Goal: Information Seeking & Learning: Find specific fact

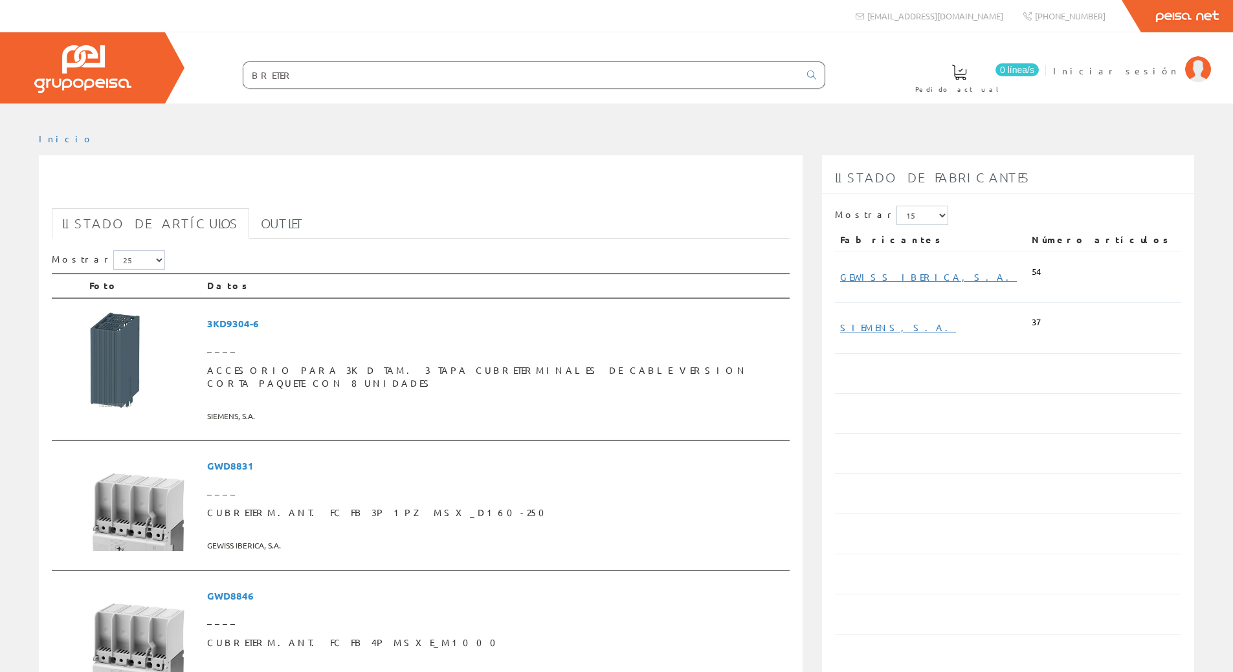
click at [292, 76] on input "BRETER" at bounding box center [521, 75] width 556 height 26
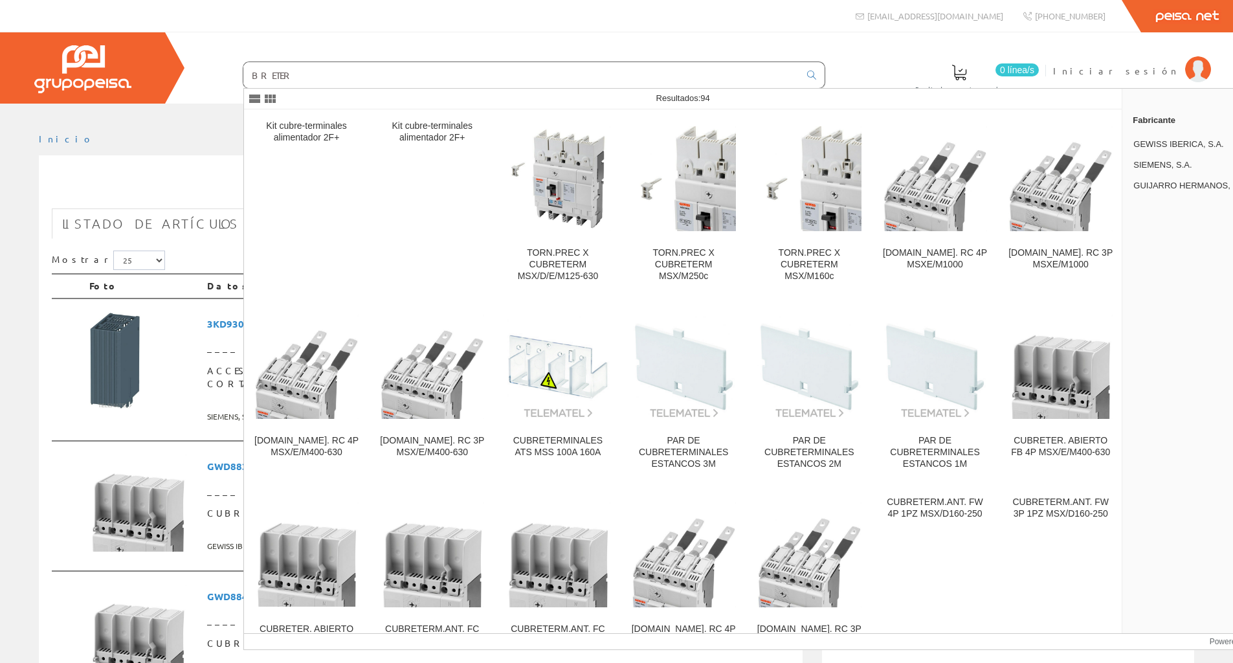
click at [325, 76] on input "BRETER" at bounding box center [521, 75] width 556 height 26
type input "BRETER V50"
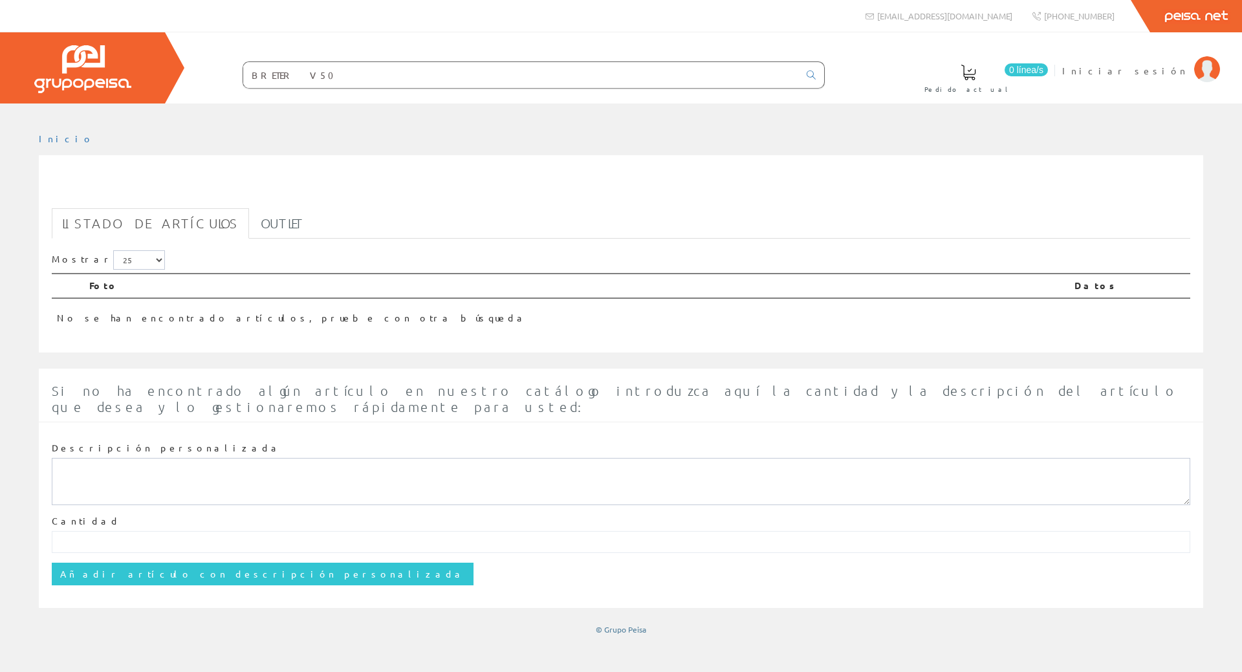
click at [349, 83] on input "BRETER V50" at bounding box center [521, 75] width 556 height 26
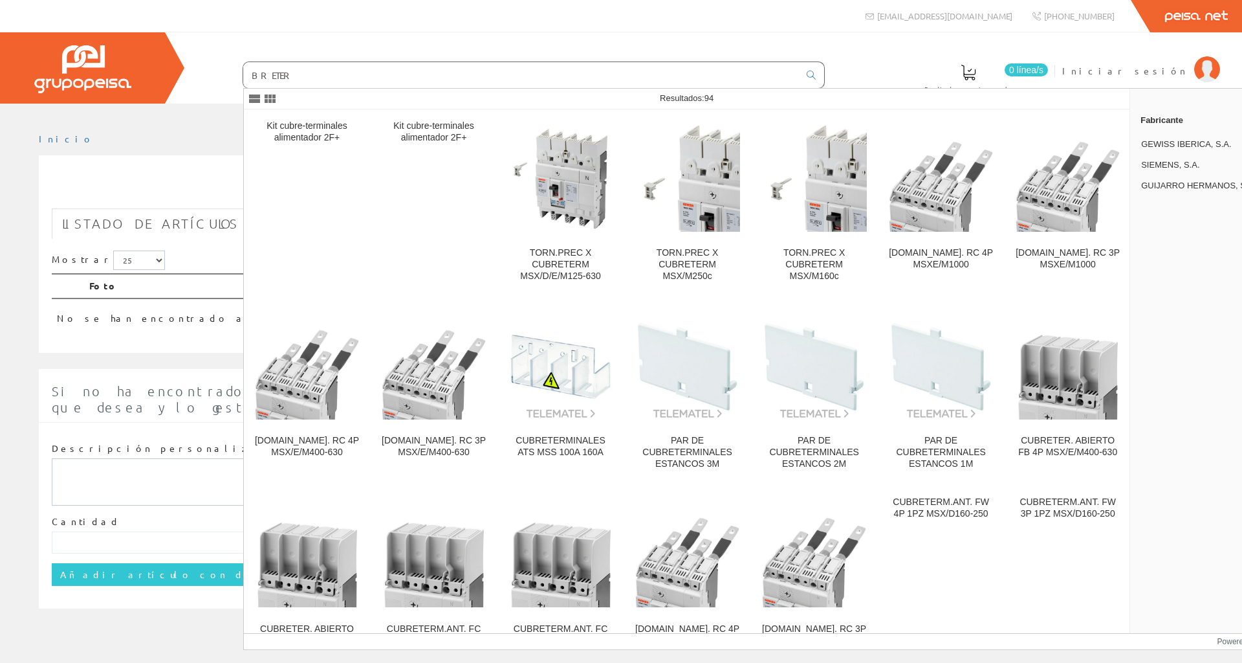
type input "BRETER"
click at [812, 71] on icon at bounding box center [811, 75] width 9 height 9
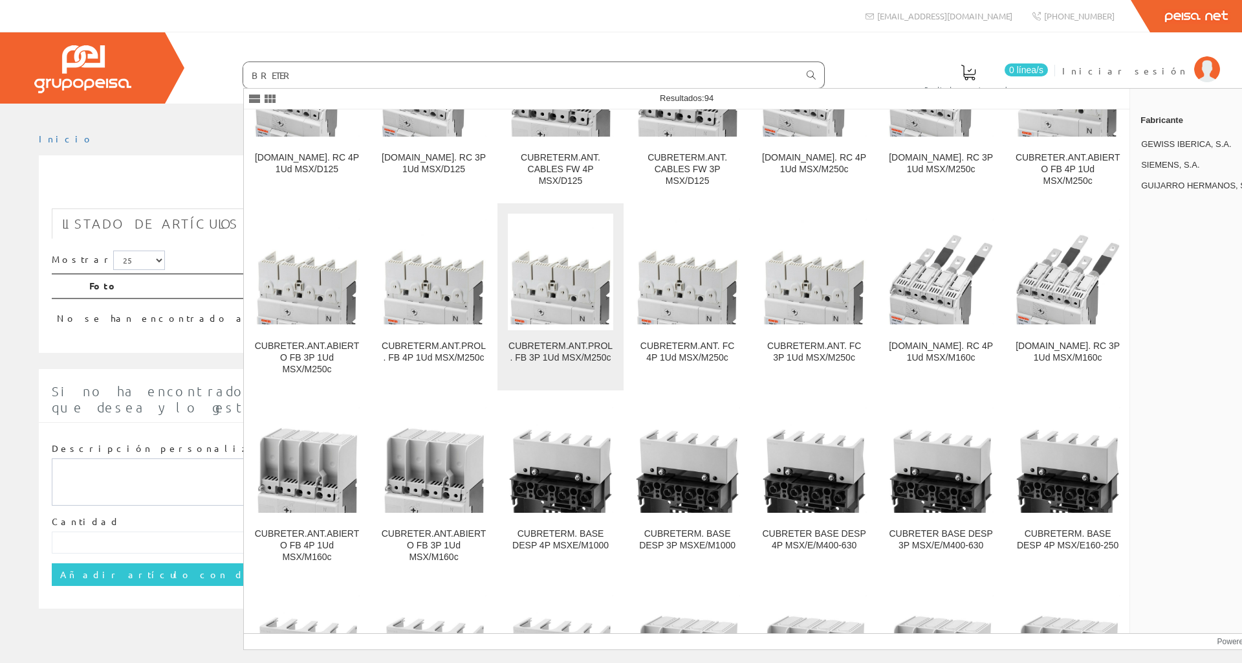
scroll to position [668, 0]
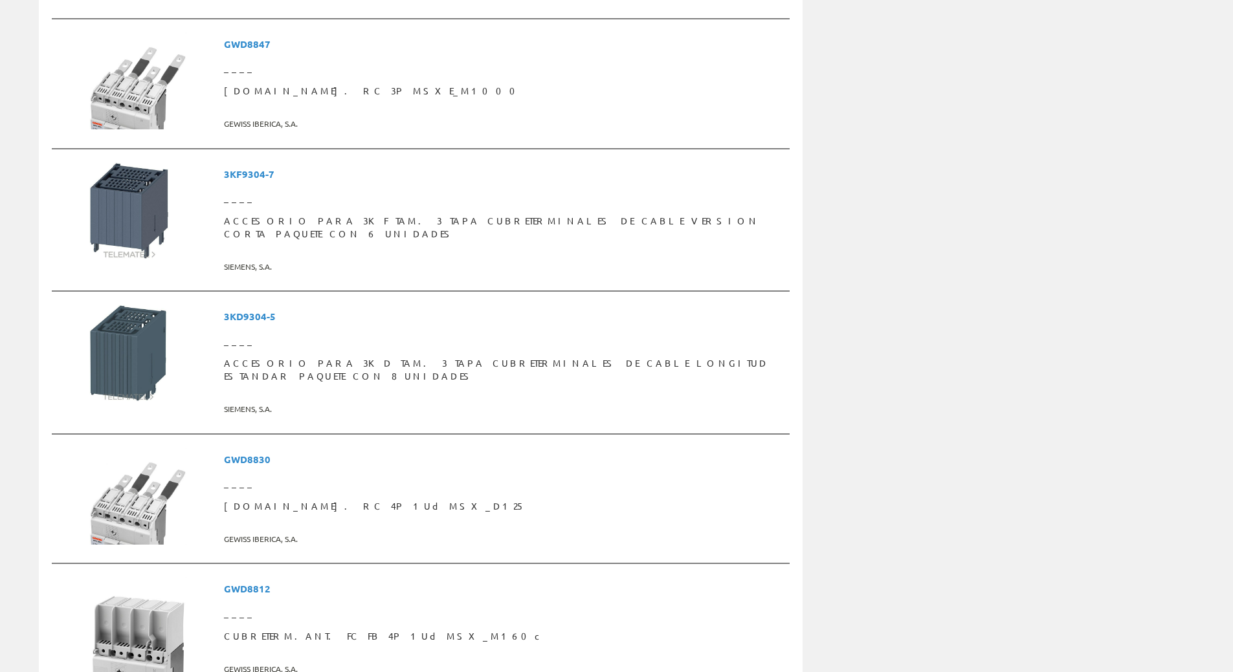
scroll to position [3208, 0]
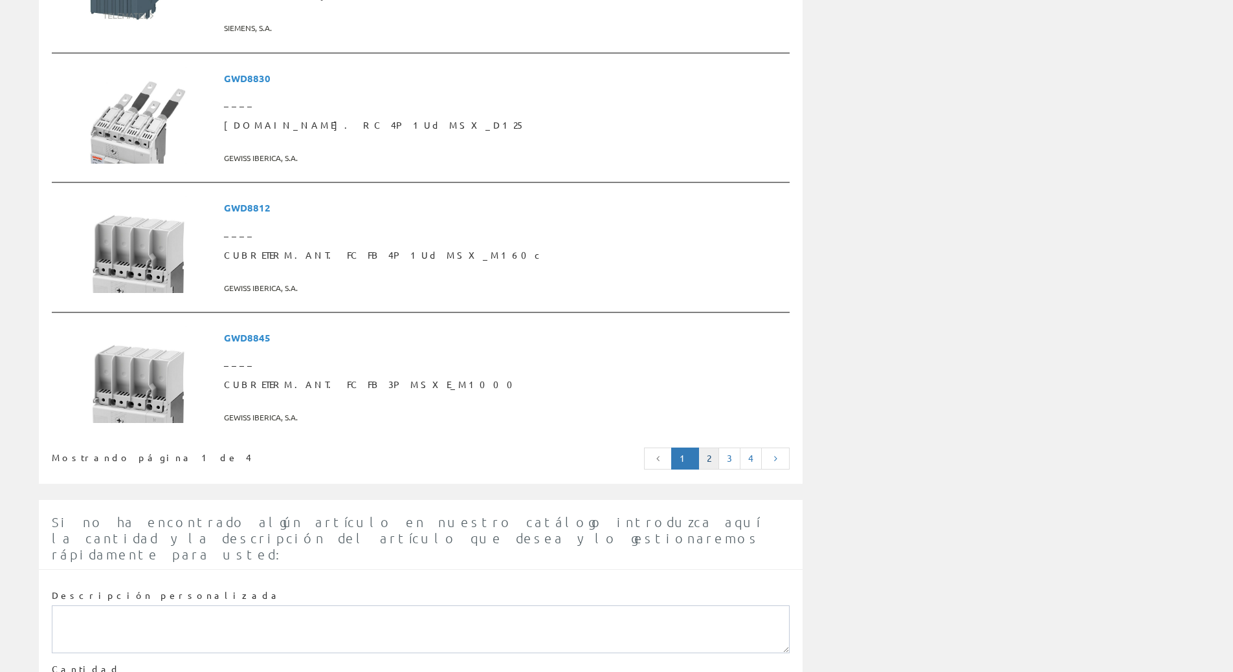
click at [712, 448] on link "2" at bounding box center [708, 459] width 21 height 22
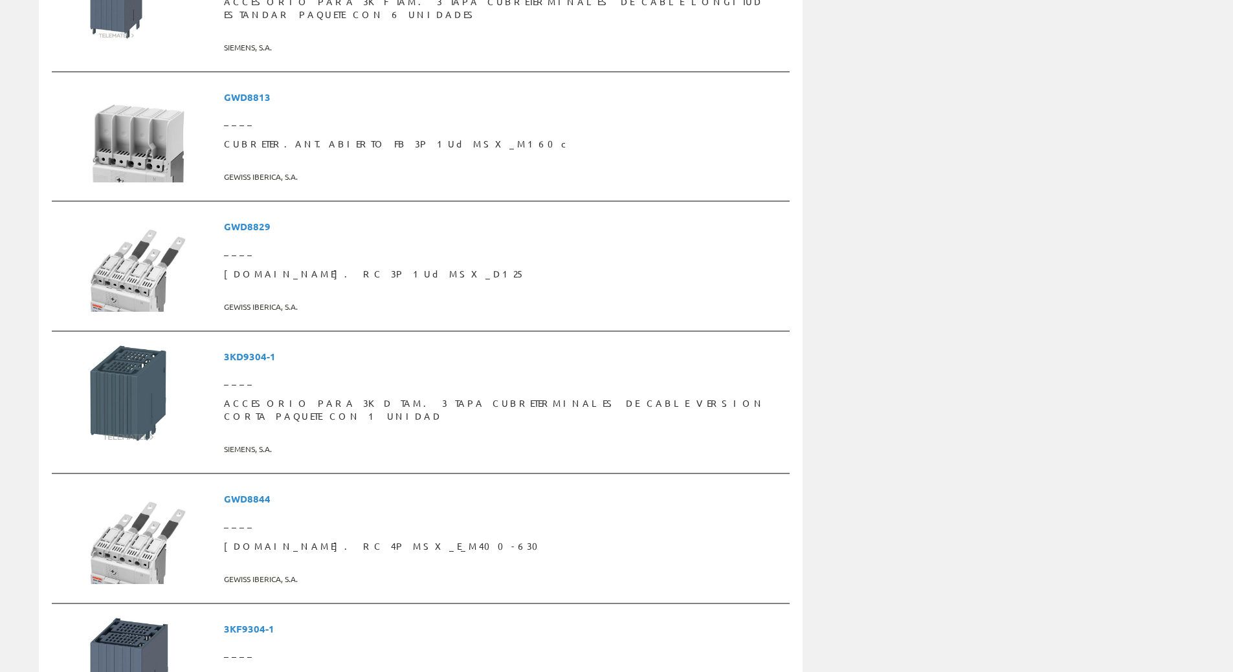
scroll to position [2941, 0]
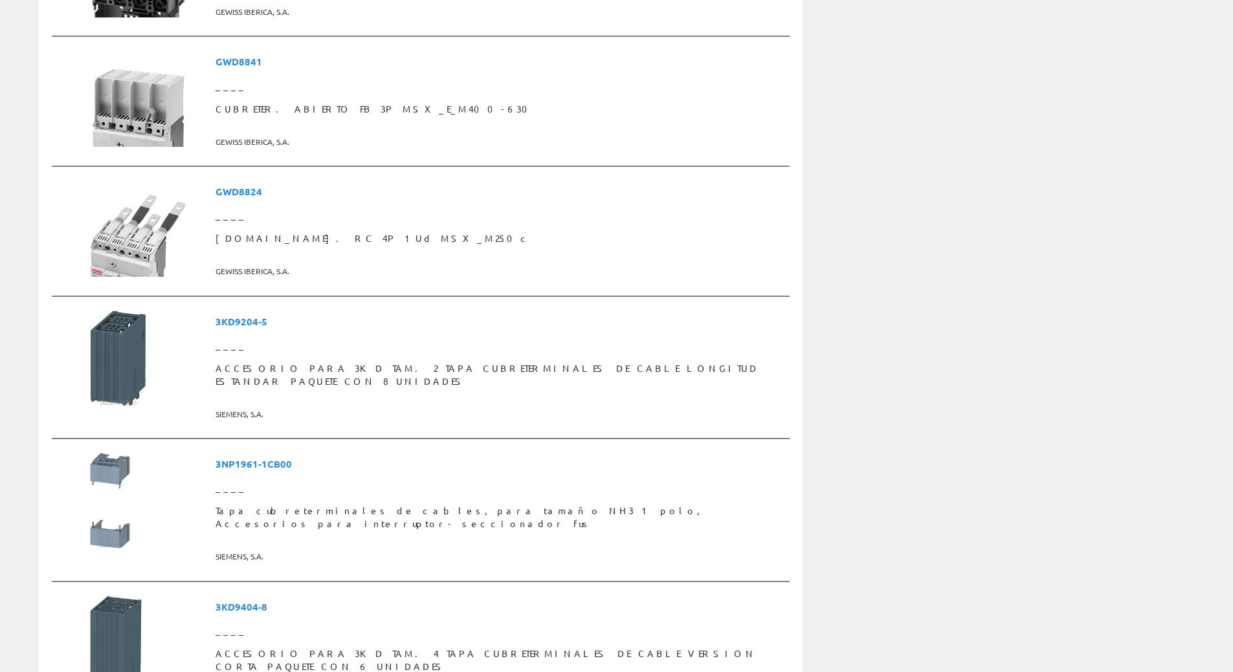
scroll to position [3171, 0]
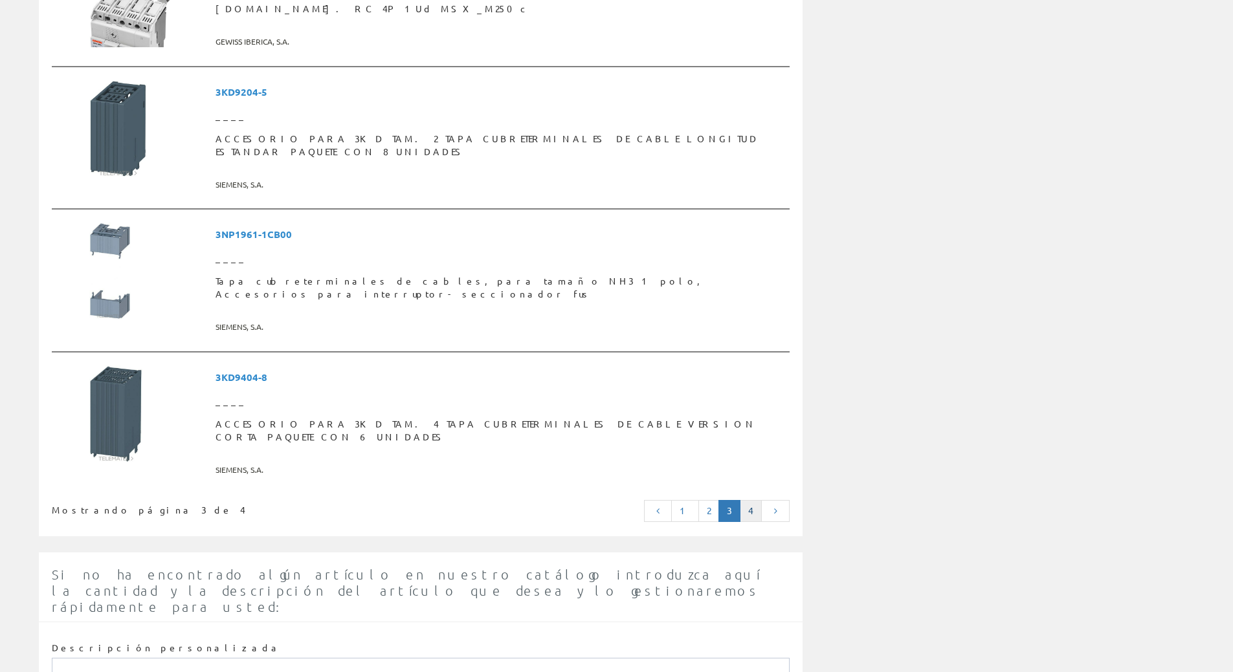
click at [749, 500] on link "4" at bounding box center [751, 511] width 22 height 22
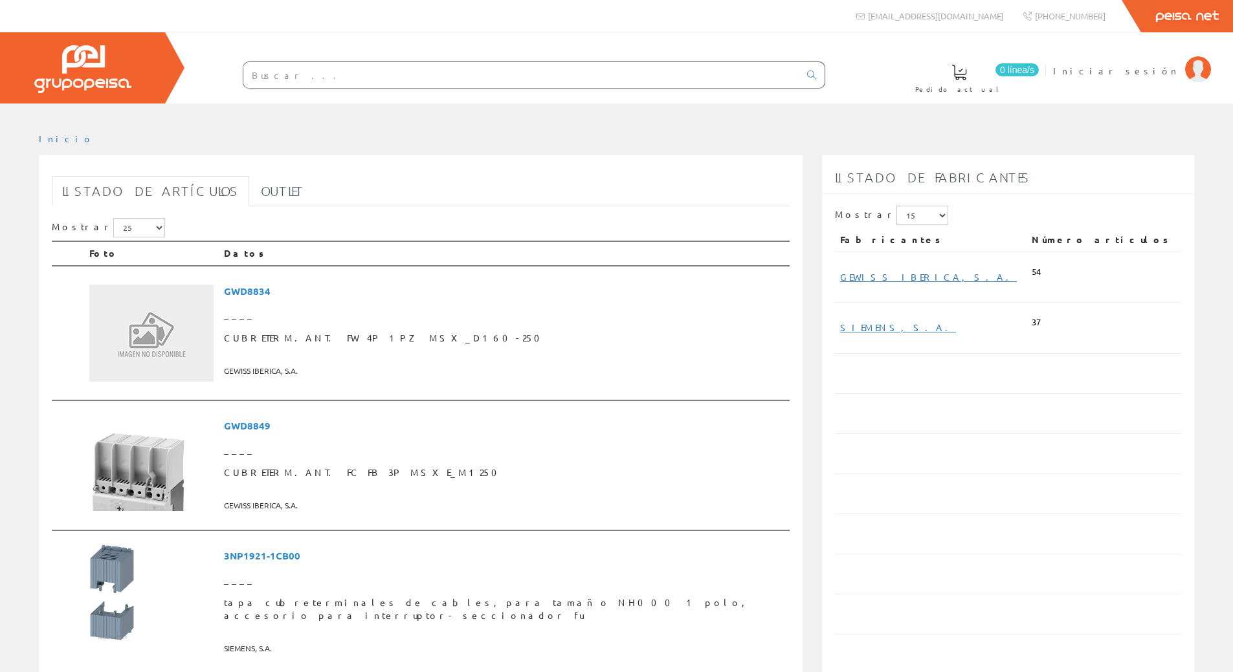
click at [75, 81] on img at bounding box center [82, 69] width 97 height 48
